Goal: Find specific page/section: Find specific page/section

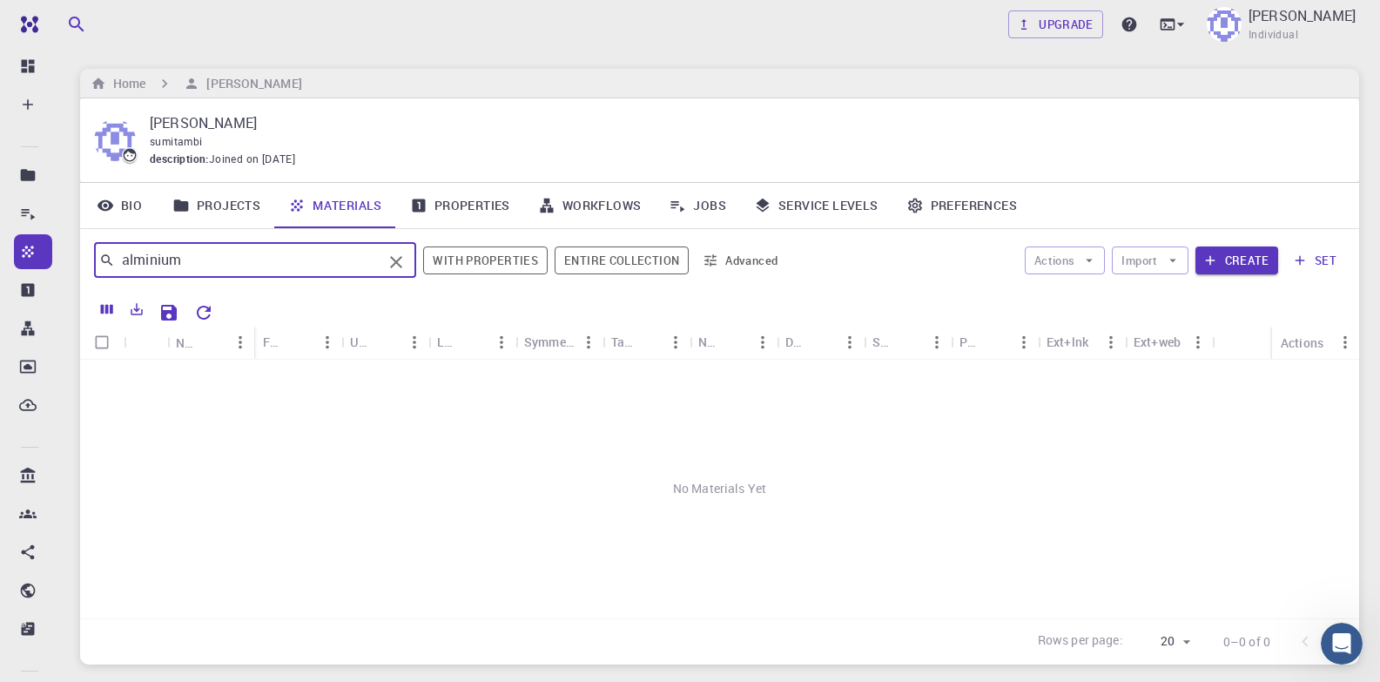
click at [133, 264] on input "alminium" at bounding box center [248, 260] width 267 height 24
drag, startPoint x: 224, startPoint y: 260, endPoint x: 113, endPoint y: 255, distance: 110.7
click at [113, 255] on div "aluminium ​" at bounding box center [255, 260] width 322 height 35
paste input "A"
type input "Aluminium"
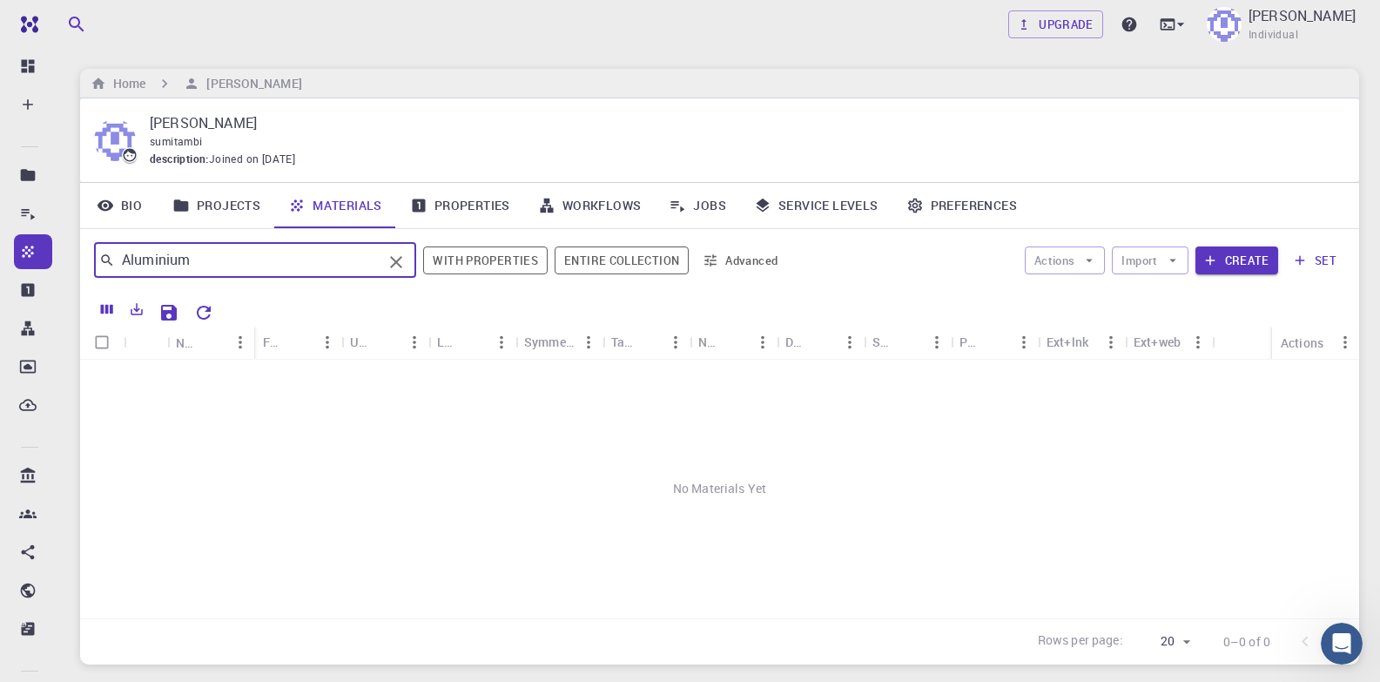
click at [198, 208] on link "Projects" at bounding box center [216, 205] width 116 height 45
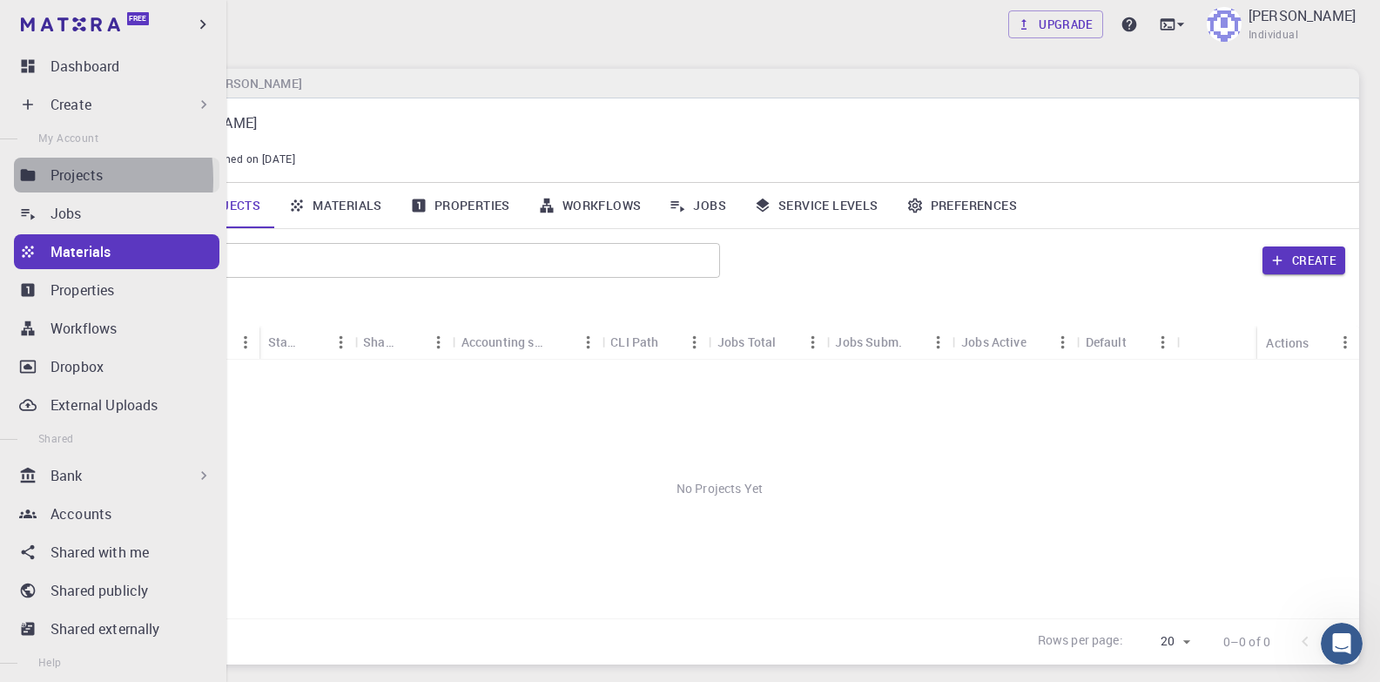
click at [26, 179] on icon at bounding box center [28, 174] width 15 height 11
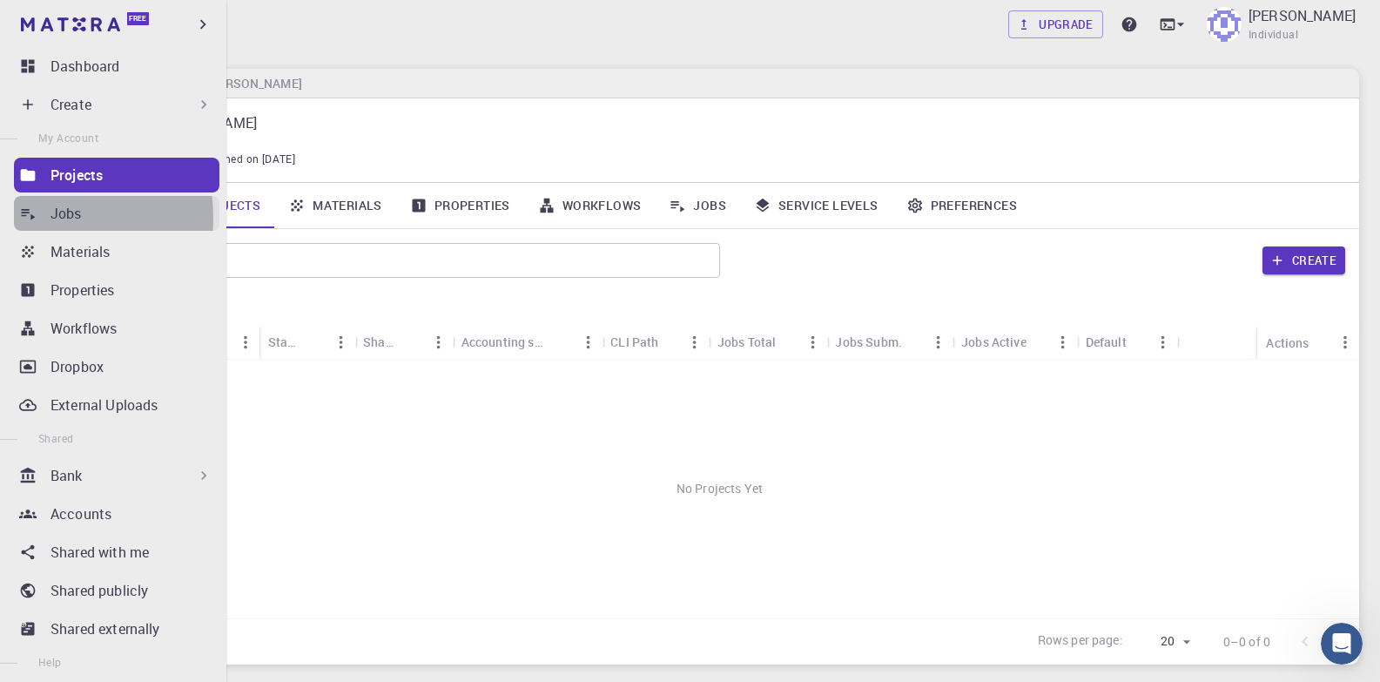
click at [35, 218] on icon at bounding box center [27, 213] width 17 height 17
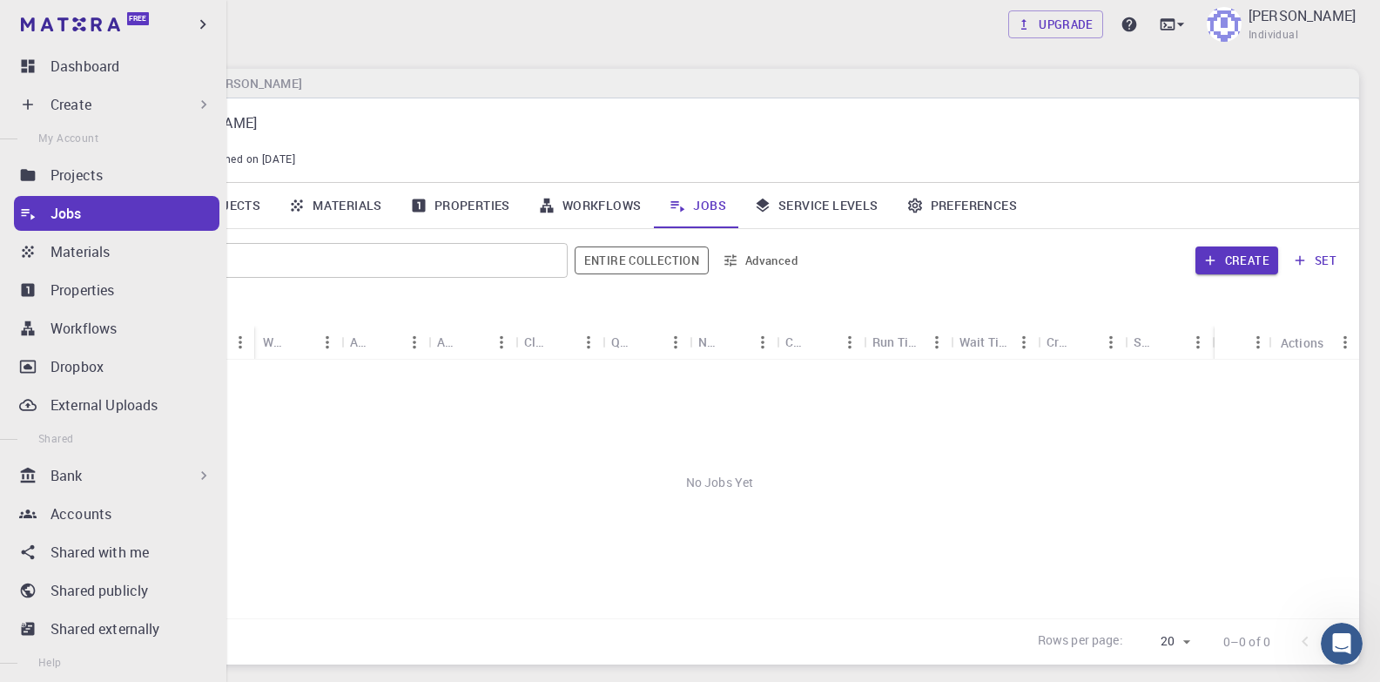
scroll to position [185, 0]
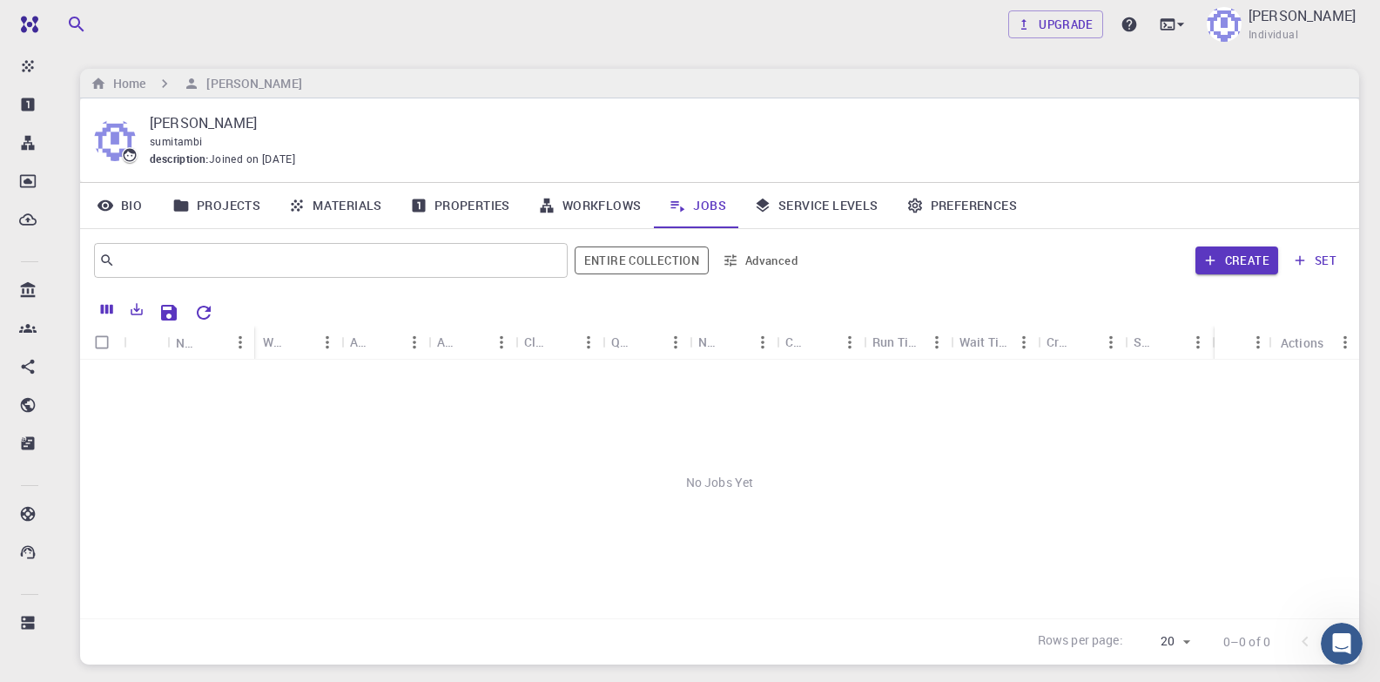
click at [107, 346] on input "Select all rows" at bounding box center [101, 342] width 33 height 33
checkbox input "false"
